Goal: Find specific page/section: Find specific page/section

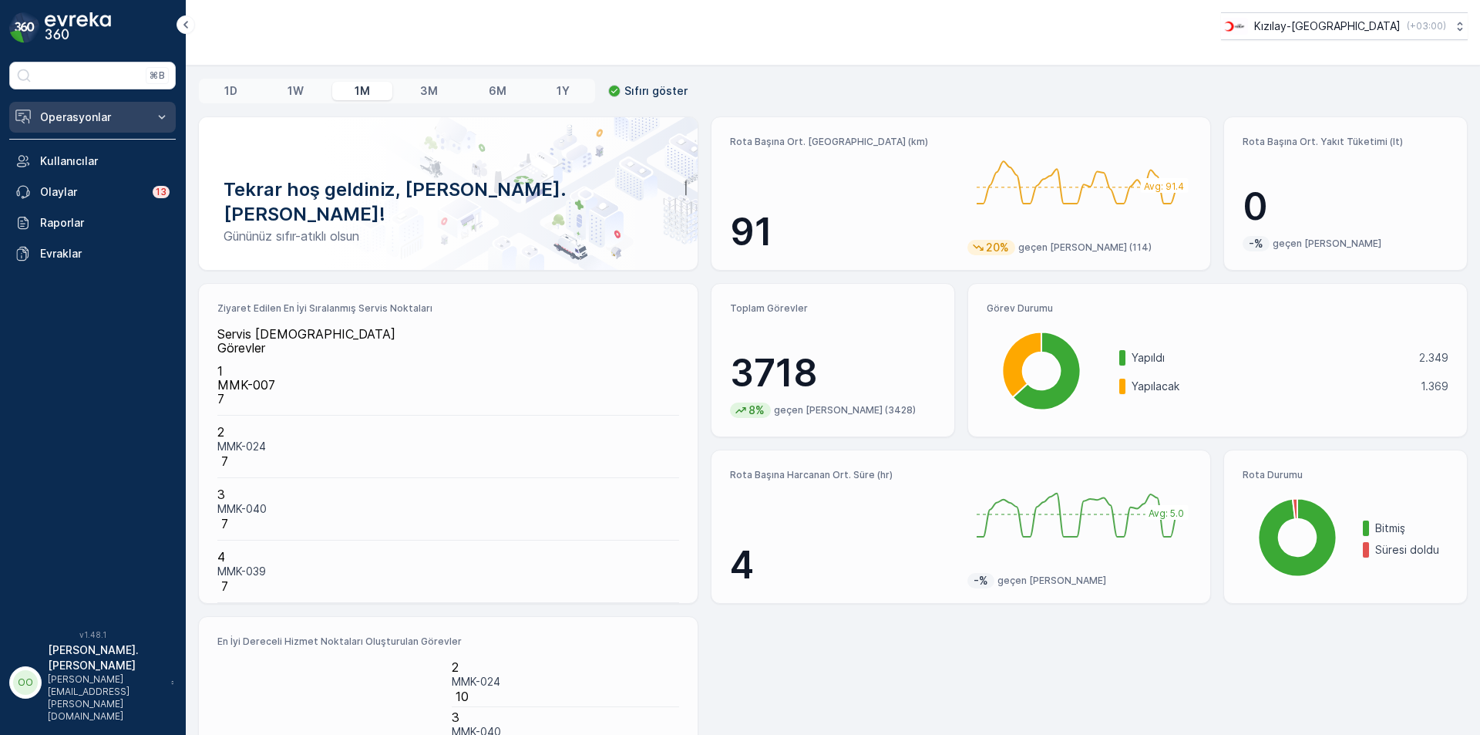
click at [117, 112] on p "Operasyonlar" at bounding box center [92, 116] width 105 height 15
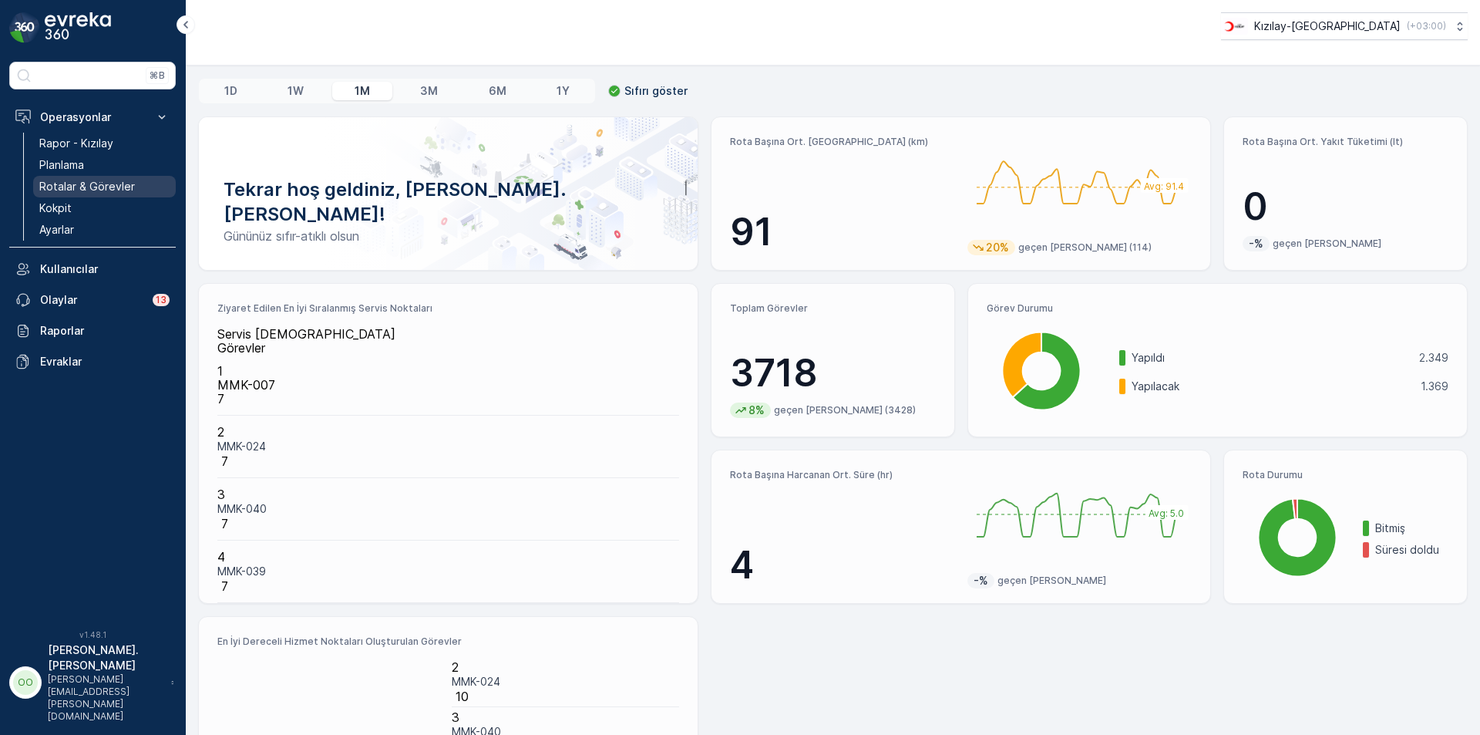
click at [80, 183] on p "Rotalar & Görevler" at bounding box center [87, 186] width 96 height 15
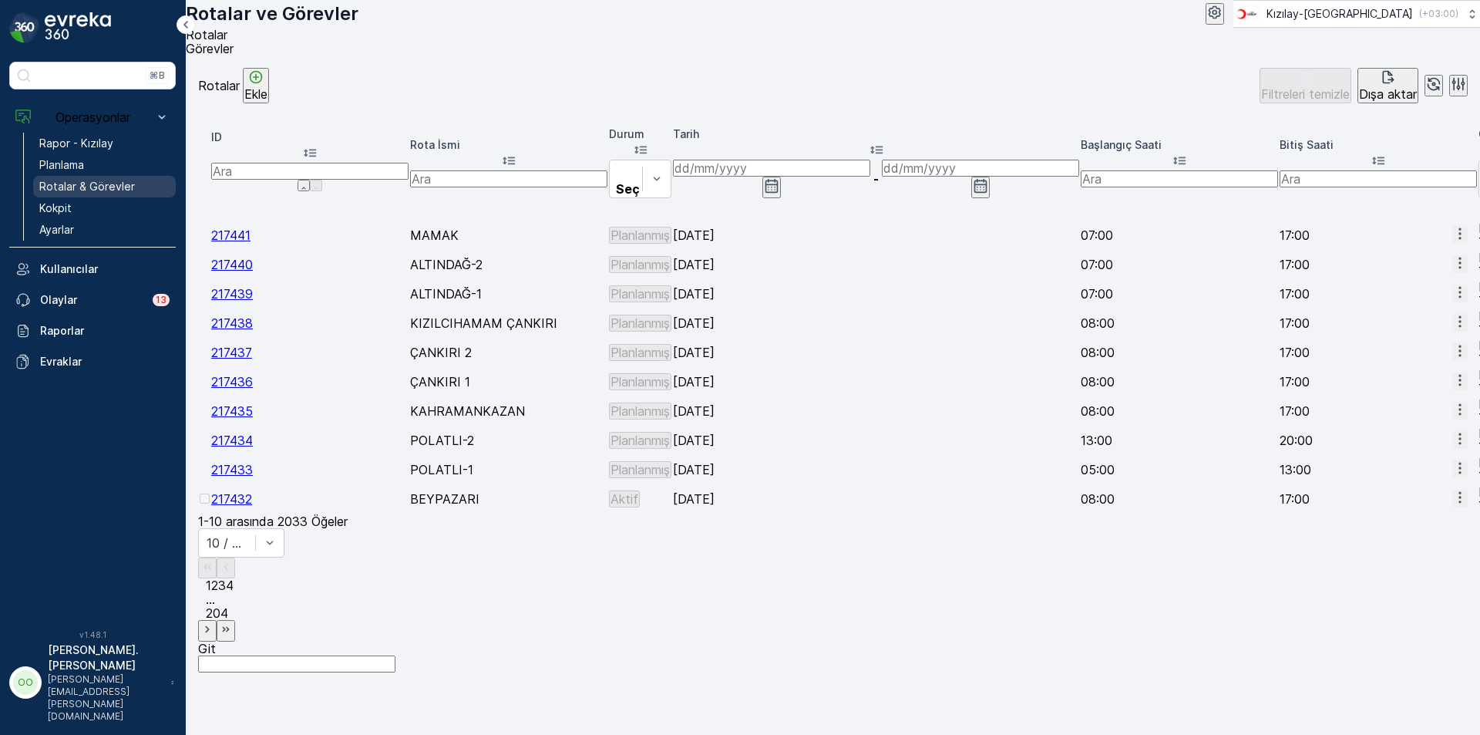
click at [61, 197] on link "Rotalar & Görevler" at bounding box center [104, 187] width 143 height 22
click at [218, 584] on span "2" at bounding box center [214, 584] width 7 height 15
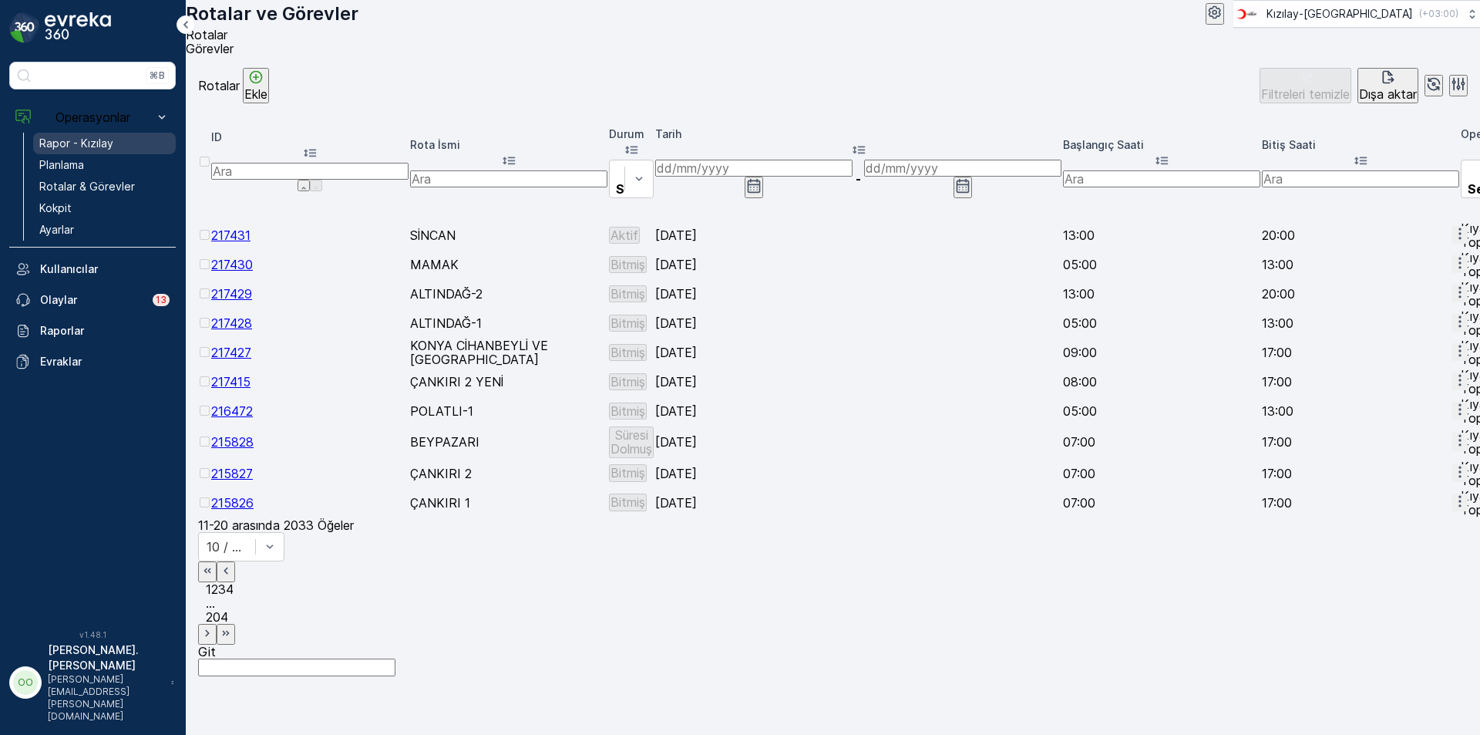
click at [102, 146] on p "Rapor - Kızılay" at bounding box center [76, 143] width 74 height 15
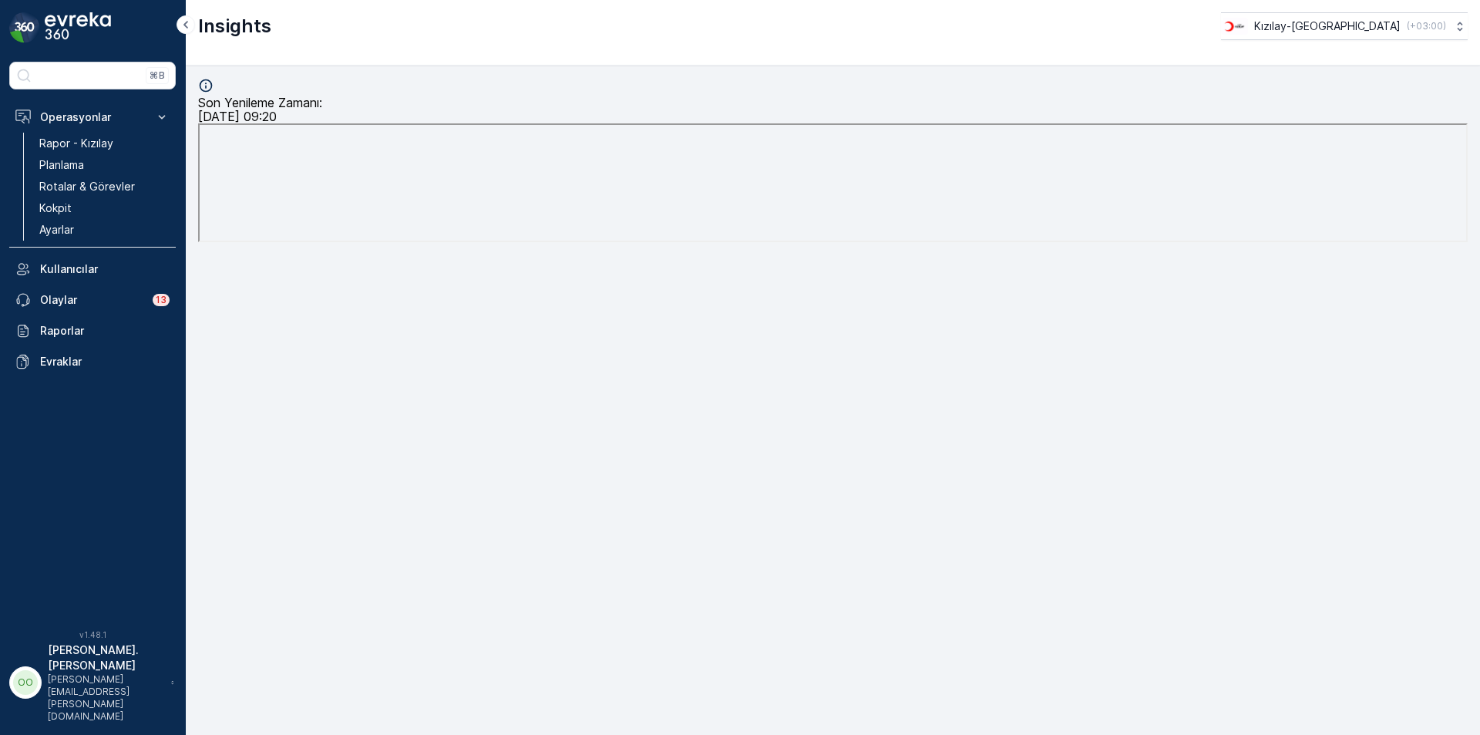
scroll to position [15, 0]
click at [62, 189] on p "Rotalar & Görevler" at bounding box center [87, 186] width 96 height 15
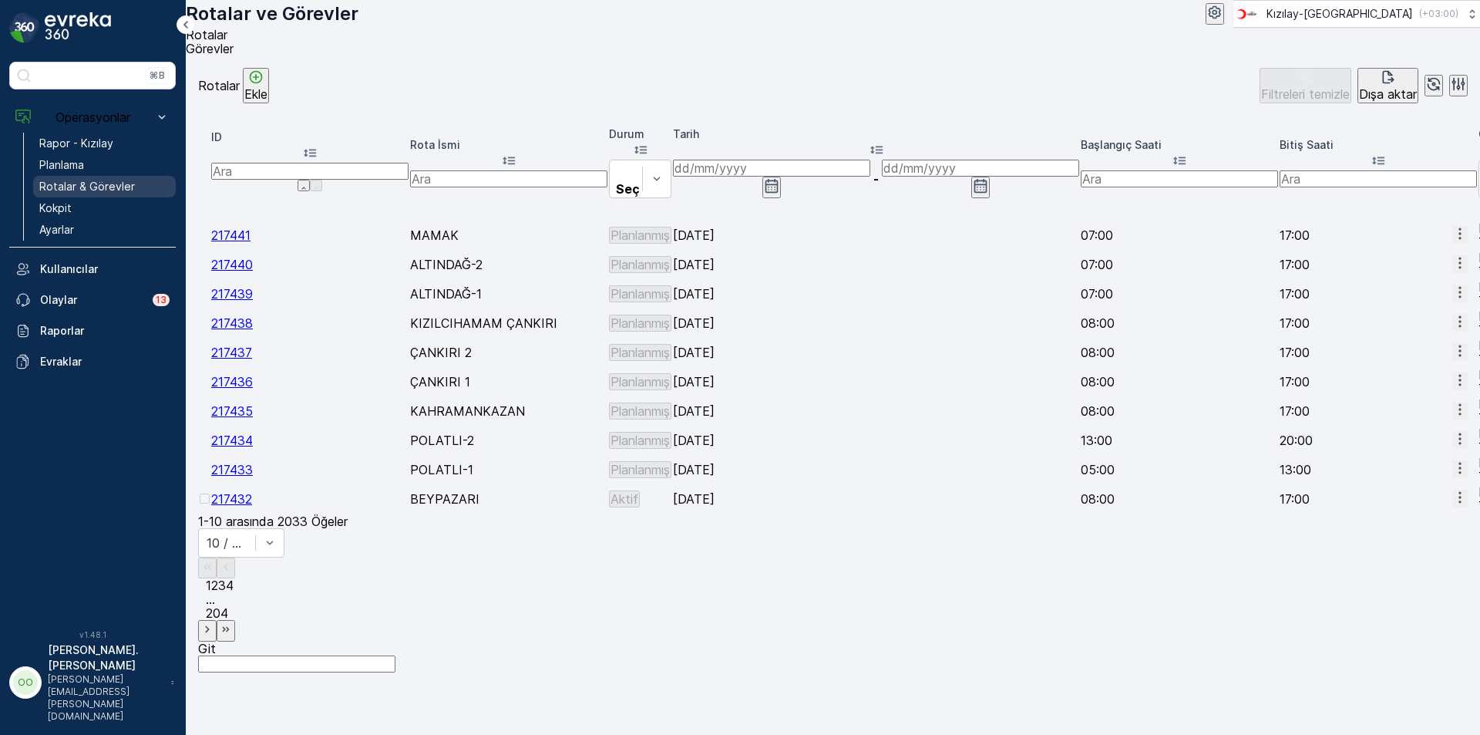
click at [103, 185] on p "Rotalar & Görevler" at bounding box center [87, 186] width 96 height 15
click at [79, 147] on p "Rapor - Kızılay" at bounding box center [76, 143] width 74 height 15
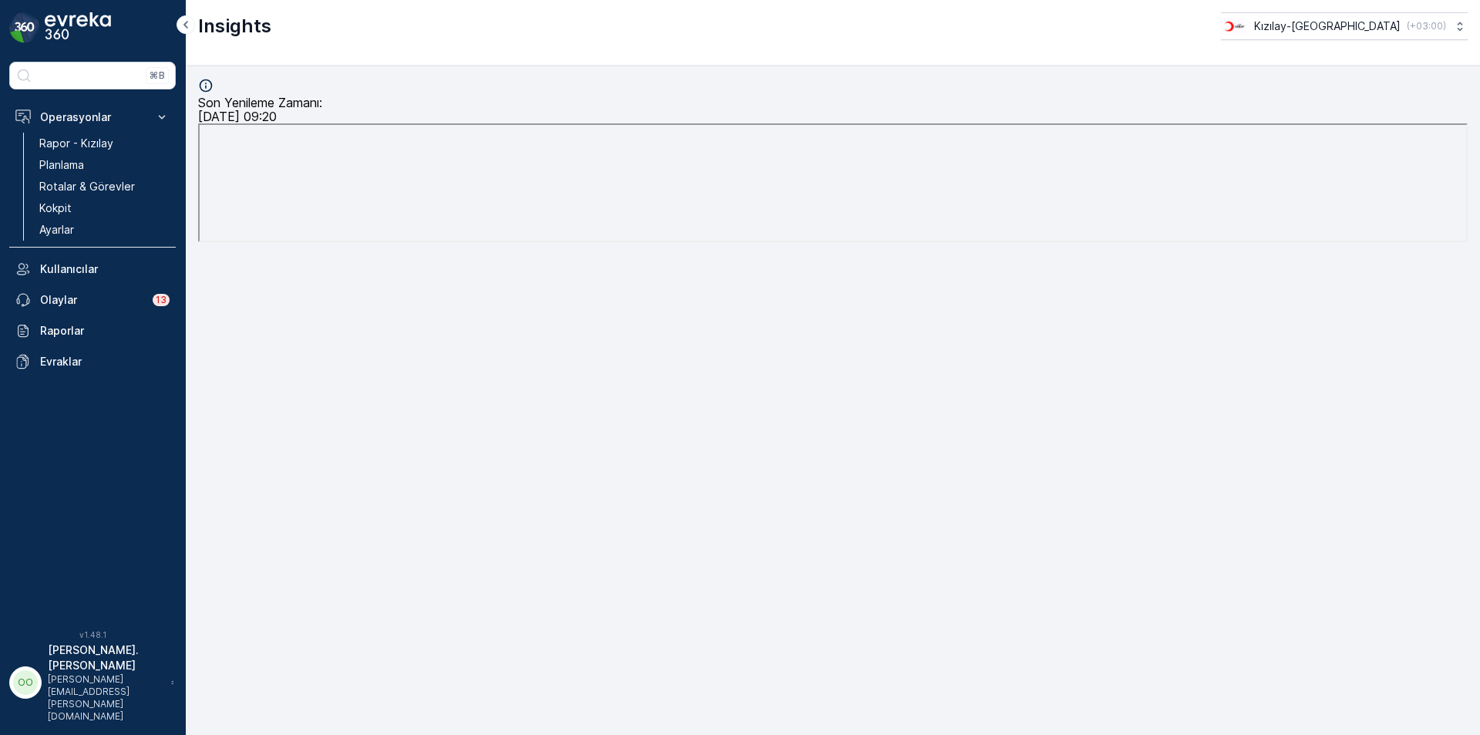
scroll to position [15, 0]
